Goal: Task Accomplishment & Management: Manage account settings

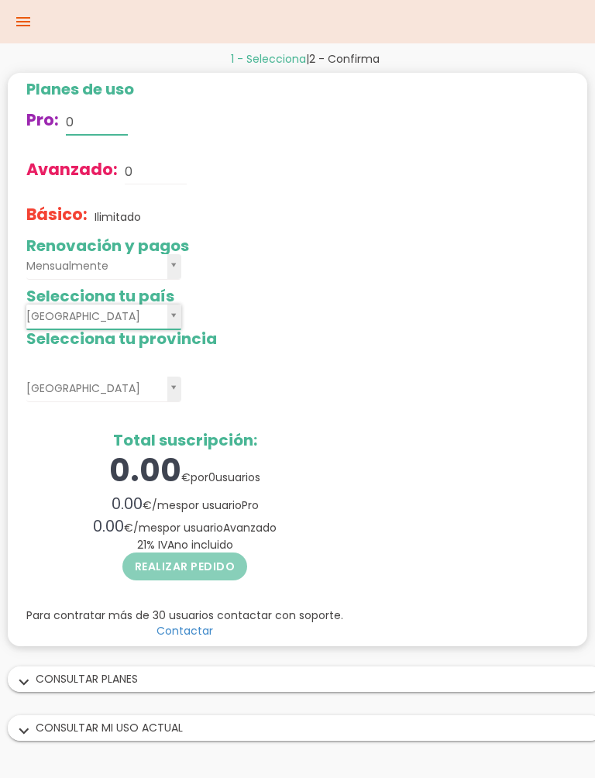
click at [101, 122] on input "0" at bounding box center [97, 122] width 62 height 25
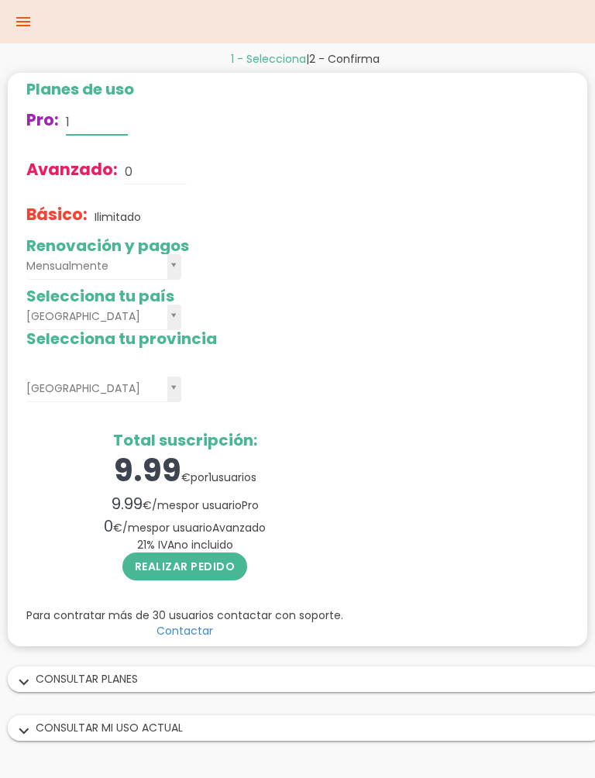
type input "1"
click at [405, 258] on div "Planes de uso Pro: 1 Avanzado: 0 Básico: Ilimitado Renovación y pagos Mensualme…" at bounding box center [298, 360] width 580 height 574
click at [150, 176] on input "0" at bounding box center [156, 172] width 62 height 25
type input "1"
click at [109, 118] on input "1" at bounding box center [97, 122] width 62 height 25
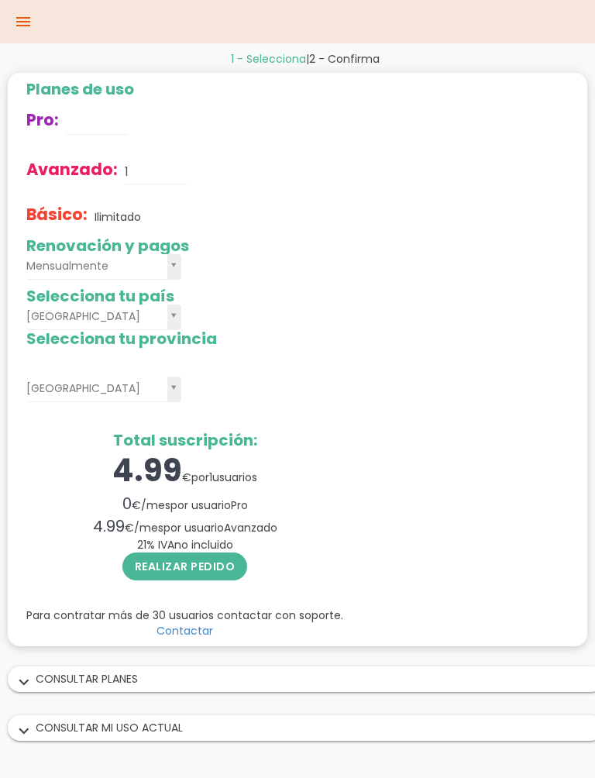
click at [515, 336] on div "Planes de uso Pro: Avanzado: 1 Básico: Ilimitado Renovación y pagos Mensualment…" at bounding box center [298, 360] width 580 height 574
click at [170, 172] on input "1" at bounding box center [156, 172] width 62 height 25
click at [74, 119] on input "text" at bounding box center [97, 122] width 62 height 25
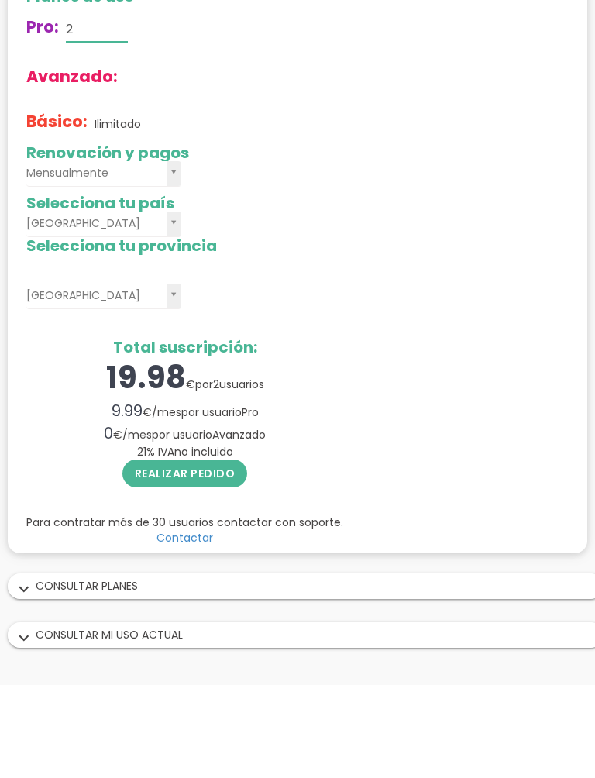
type input "2"
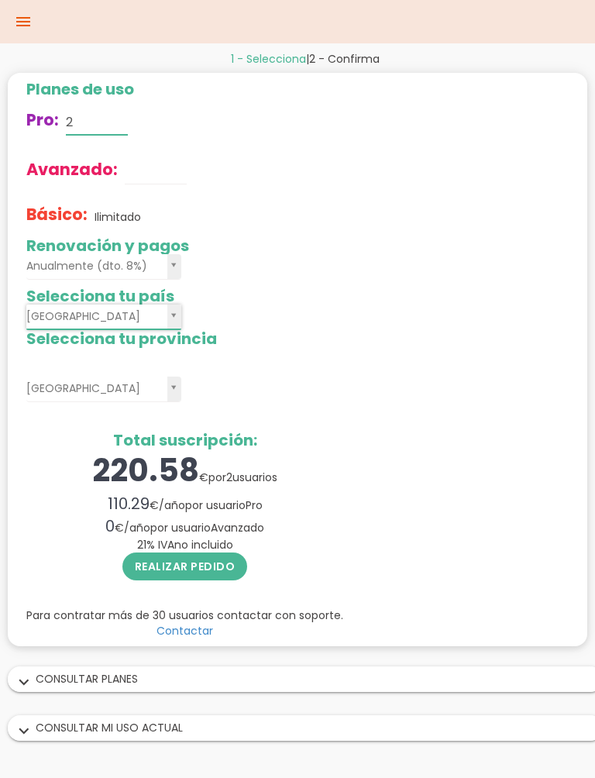
click at [81, 130] on input "2" at bounding box center [97, 122] width 62 height 25
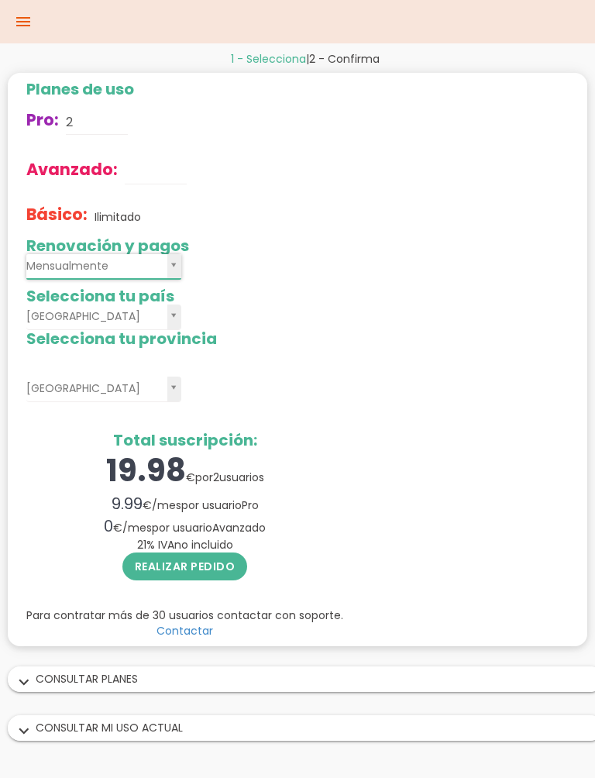
click at [157, 295] on h2 "Selecciona tu país" at bounding box center [184, 296] width 317 height 17
click at [90, 133] on input "2" at bounding box center [97, 122] width 62 height 25
type input "1"
click at [531, 447] on div "Planes de uso Pro: 1 Avanzado: Básico: Ilimitado Renovación y pagos Mensualment…" at bounding box center [298, 360] width 580 height 574
click at [26, 681] on icon "expand_more" at bounding box center [24, 683] width 25 height 20
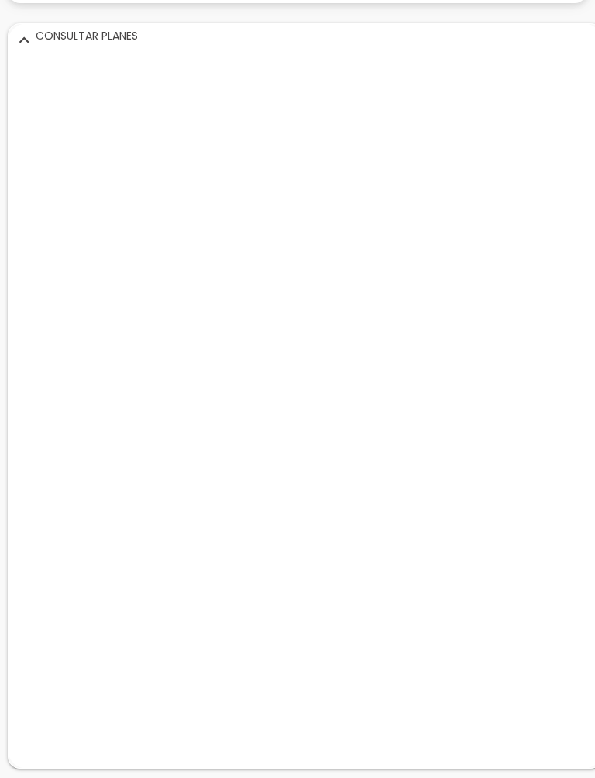
scroll to position [695, 0]
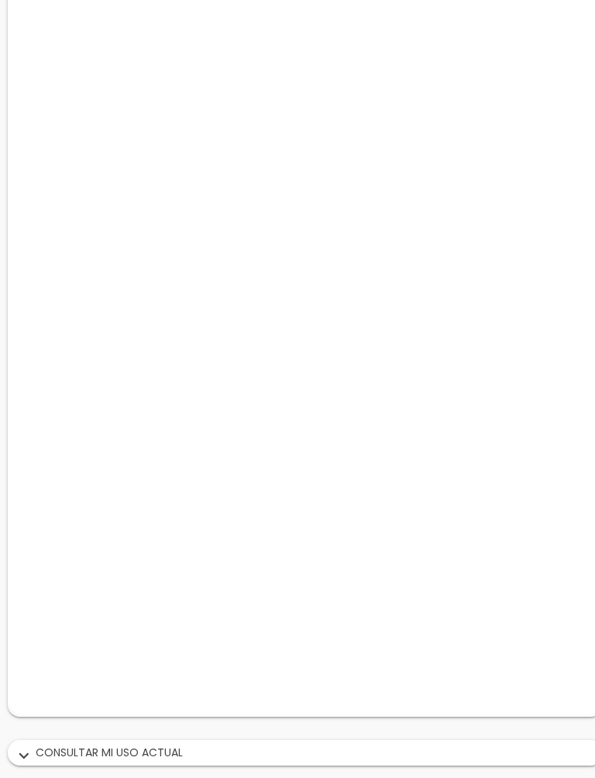
click at [26, 753] on icon "expand_more" at bounding box center [24, 756] width 25 height 20
click at [29, 750] on icon "expand_more" at bounding box center [24, 756] width 25 height 20
